Goal: Transaction & Acquisition: Purchase product/service

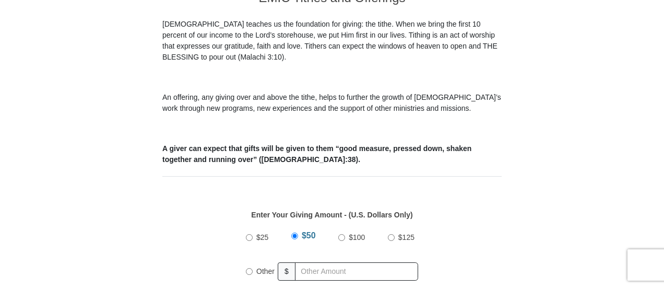
scroll to position [455, 0]
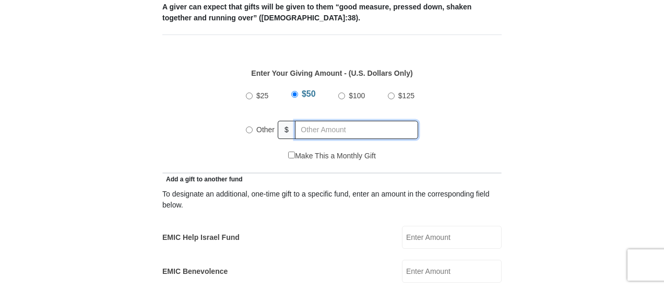
radio input "true"
click at [306, 121] on input "text" at bounding box center [359, 130] width 120 height 18
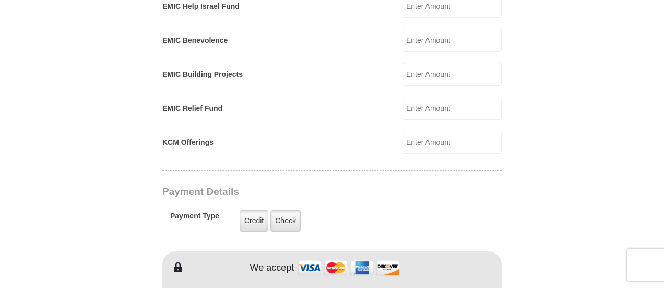
scroll to position [716, 0]
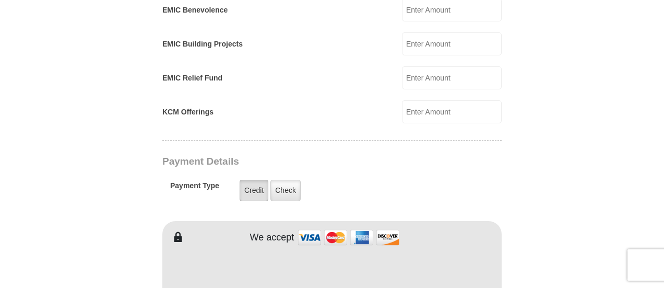
click at [243, 180] on label "Credit" at bounding box center [254, 190] width 29 height 21
click at [0, 0] on input "Credit" at bounding box center [0, 0] width 0 height 0
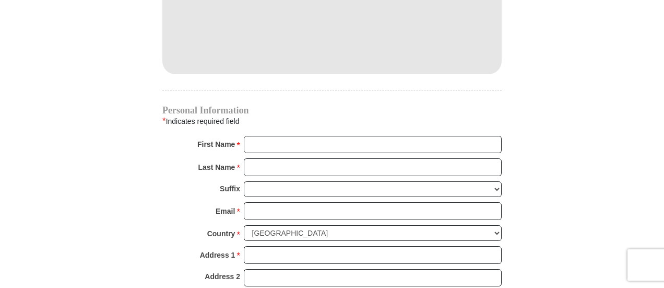
scroll to position [820, 0]
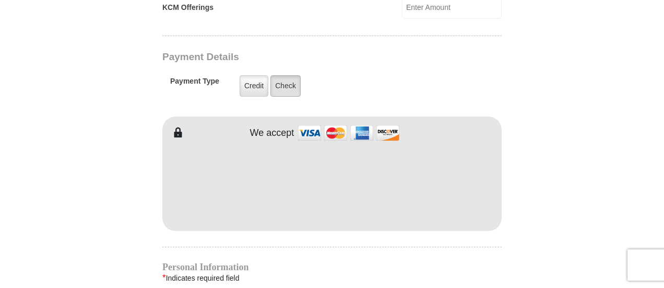
click at [283, 75] on label "Check" at bounding box center [285, 85] width 30 height 21
click at [0, 0] on input "Check" at bounding box center [0, 0] width 0 height 0
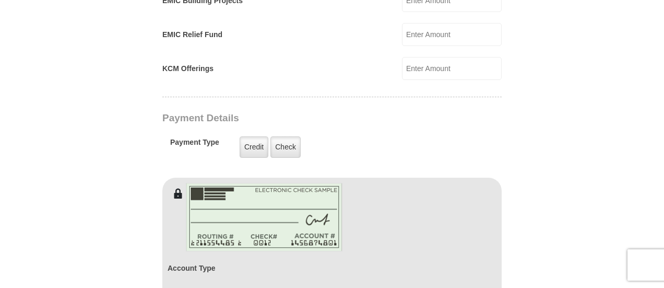
scroll to position [758, 0]
click at [241, 137] on label "Credit" at bounding box center [254, 147] width 29 height 21
click at [0, 0] on input "Credit" at bounding box center [0, 0] width 0 height 0
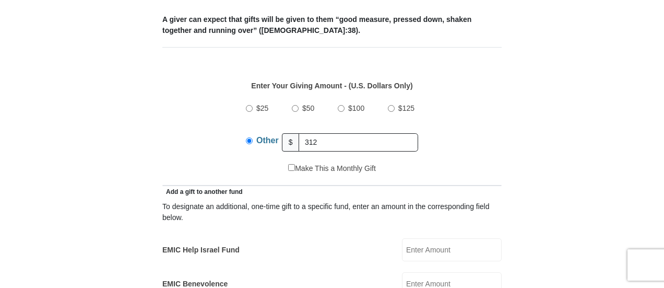
scroll to position [445, 0]
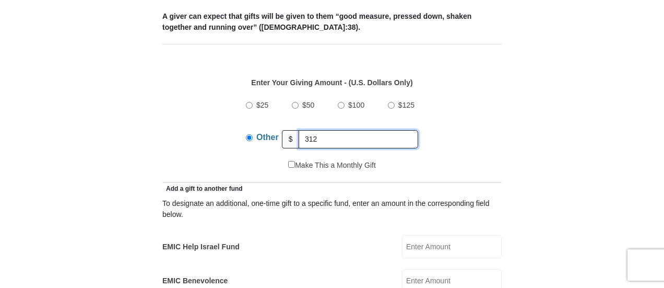
click at [327, 130] on input "312" at bounding box center [359, 139] width 120 height 18
type input "3"
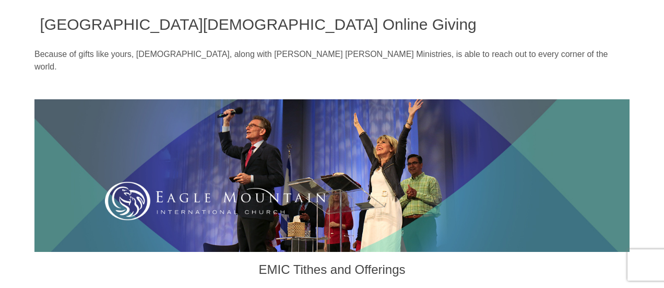
scroll to position [0, 0]
